Goal: Transaction & Acquisition: Purchase product/service

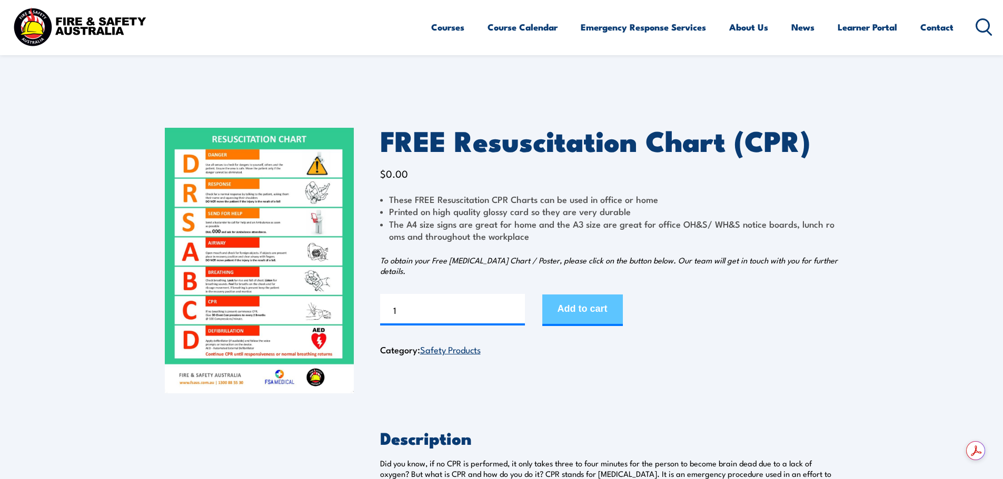
click at [601, 316] on button "Add to cart" at bounding box center [582, 311] width 81 height 32
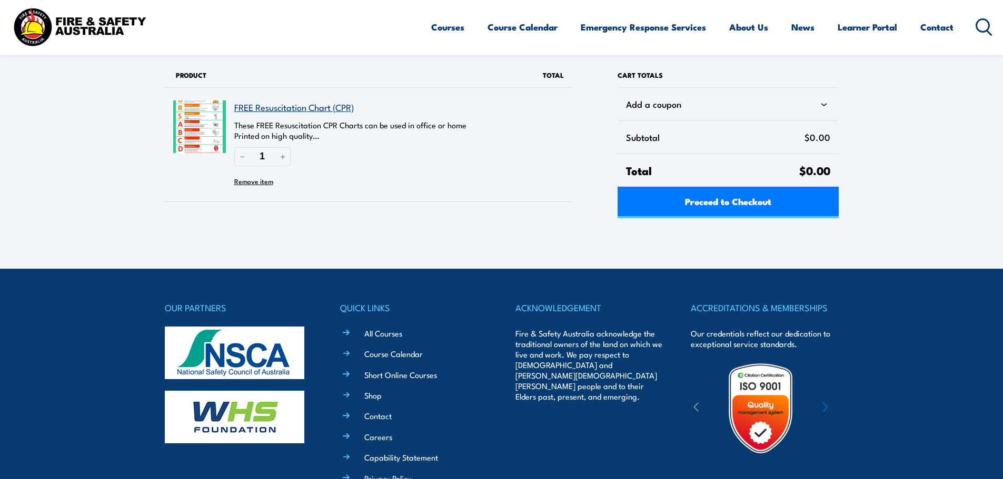
click at [292, 106] on link "FREE Resuscitation Chart (CPR)" at bounding box center [293, 107] width 119 height 13
